Goal: Find specific page/section: Find specific page/section

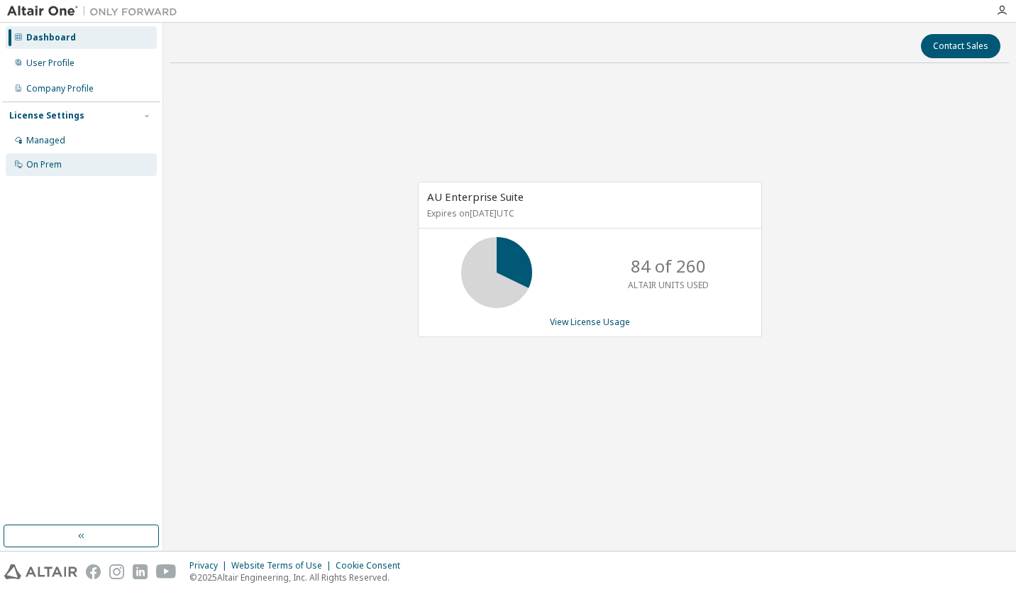
click at [74, 164] on div "On Prem" at bounding box center [81, 164] width 151 height 23
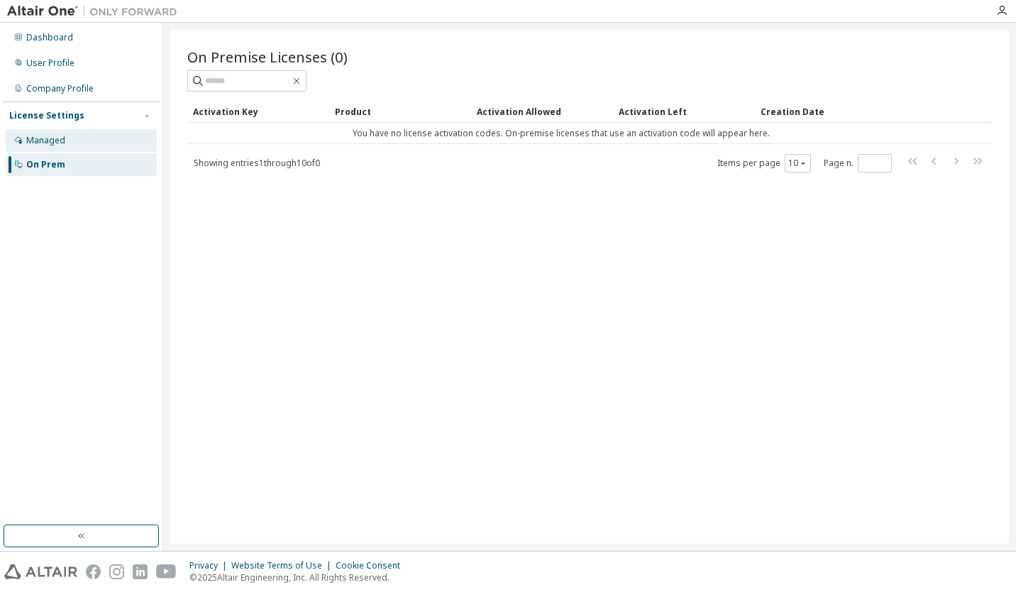
click at [81, 134] on div "Managed" at bounding box center [81, 140] width 151 height 23
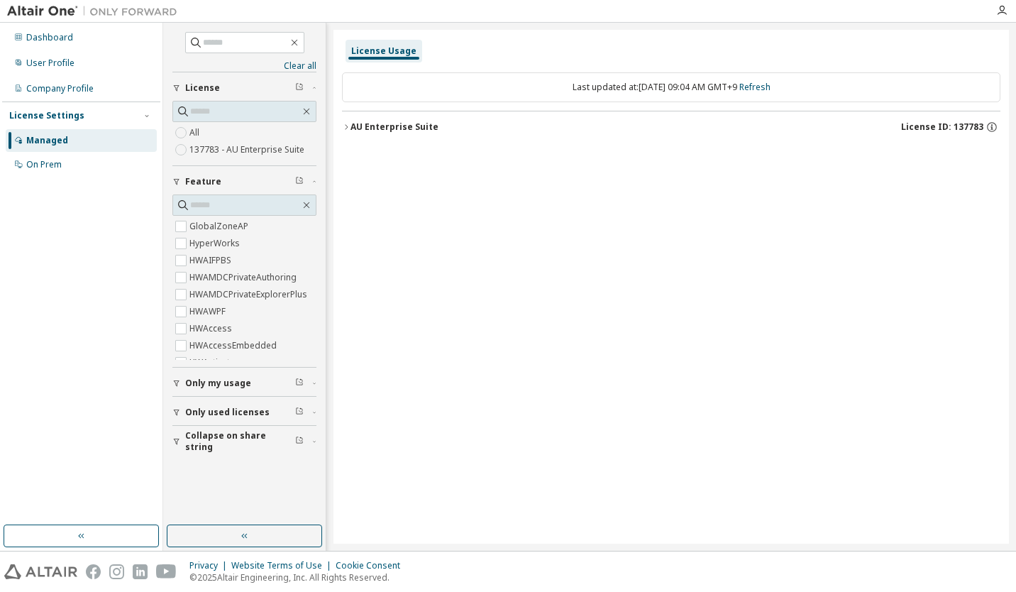
click at [347, 126] on icon "button" at bounding box center [346, 127] width 9 height 9
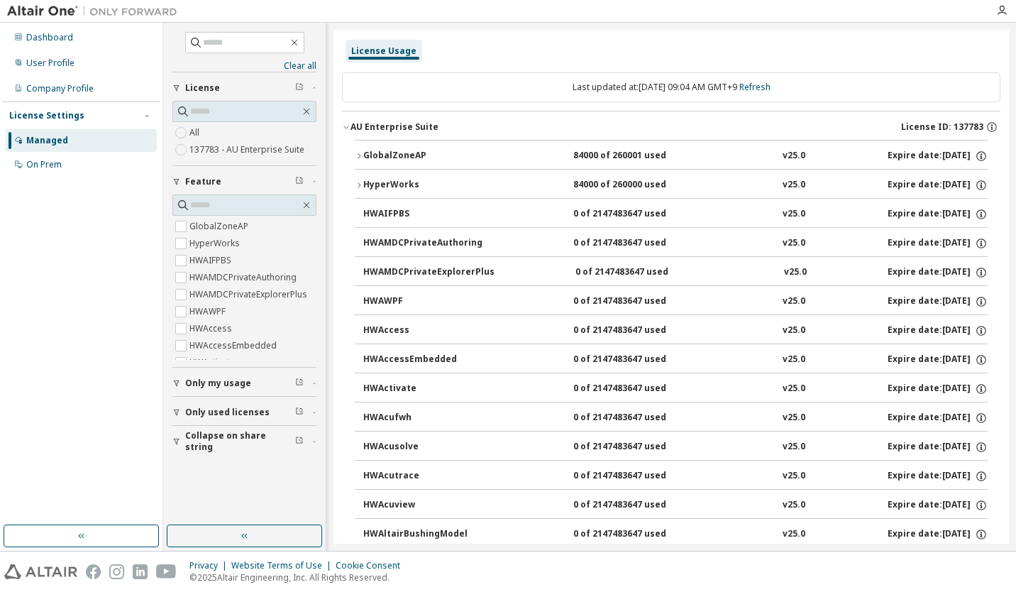
click at [359, 157] on icon "button" at bounding box center [359, 156] width 9 height 9
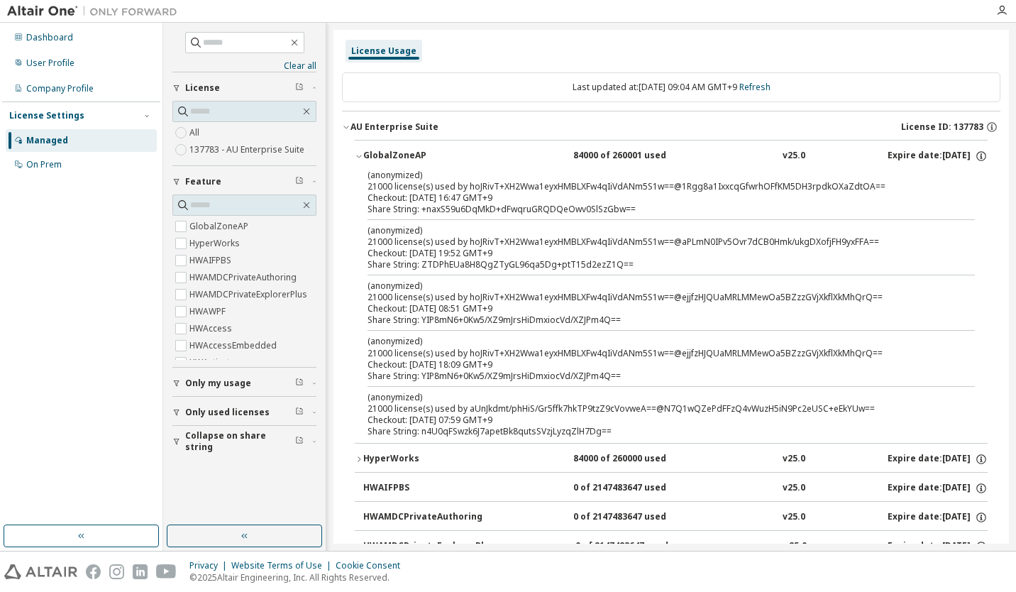
click at [360, 154] on icon "button" at bounding box center [359, 156] width 9 height 9
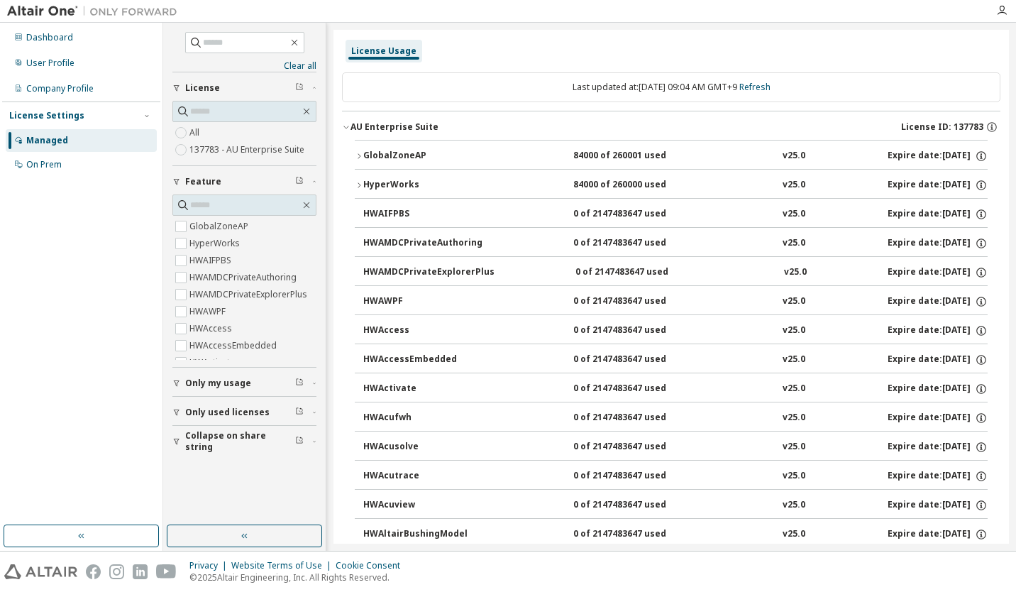
click at [356, 187] on icon "button" at bounding box center [359, 185] width 9 height 9
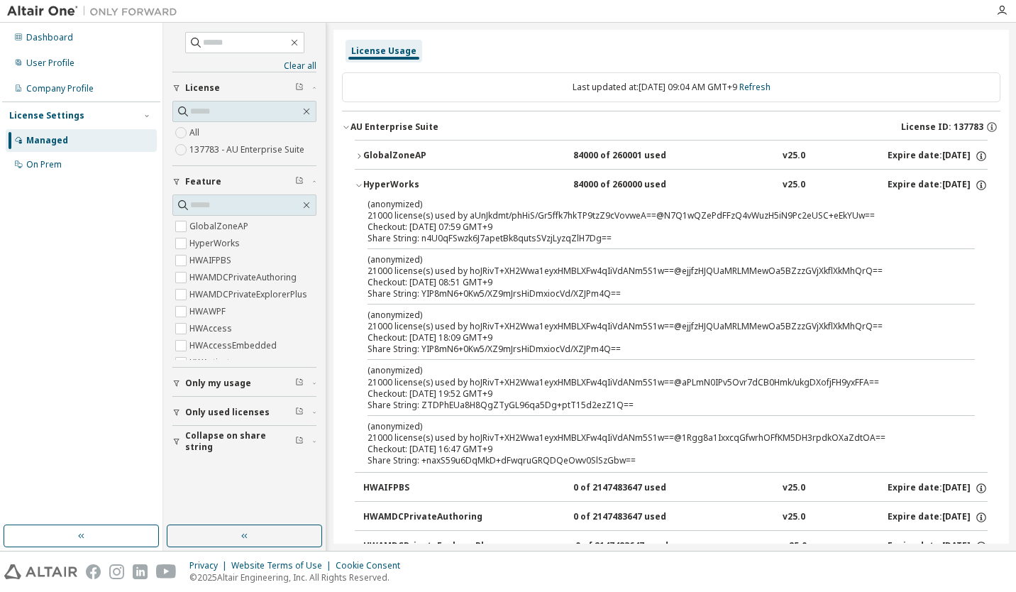
click at [358, 187] on icon "button" at bounding box center [359, 185] width 9 height 9
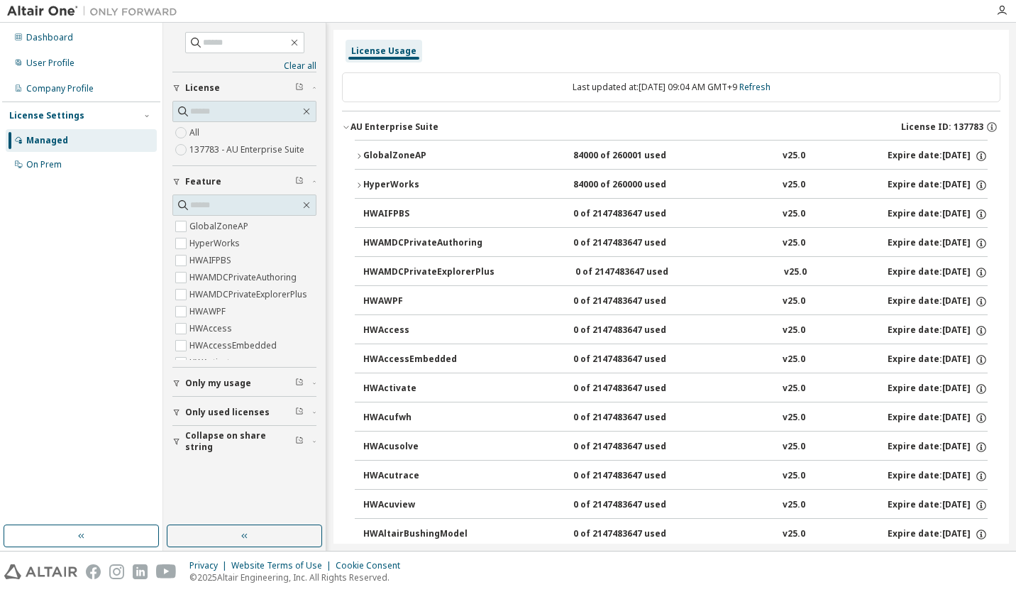
click at [181, 380] on div "button" at bounding box center [178, 383] width 13 height 9
